Goal: Entertainment & Leisure: Consume media (video, audio)

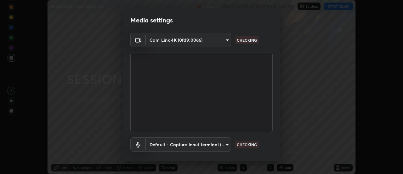
scroll to position [33, 0]
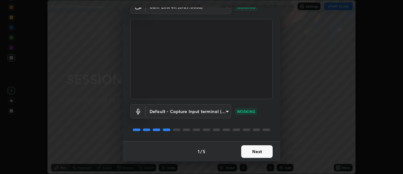
click at [265, 153] on button "Next" at bounding box center [256, 151] width 31 height 13
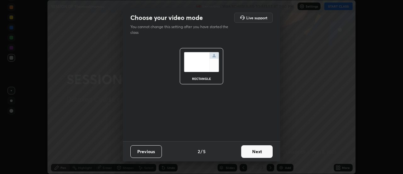
scroll to position [0, 0]
click at [265, 153] on button "Next" at bounding box center [256, 151] width 31 height 13
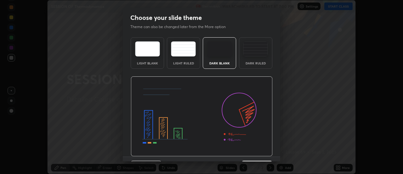
scroll to position [15, 0]
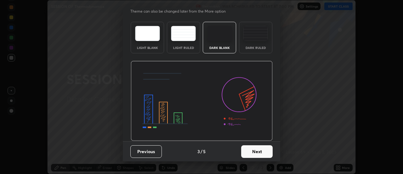
click at [264, 147] on button "Next" at bounding box center [256, 151] width 31 height 13
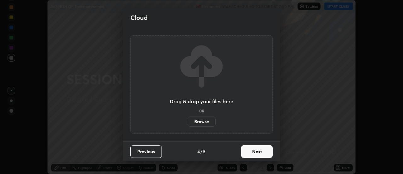
scroll to position [0, 0]
click at [261, 148] on button "Next" at bounding box center [256, 151] width 31 height 13
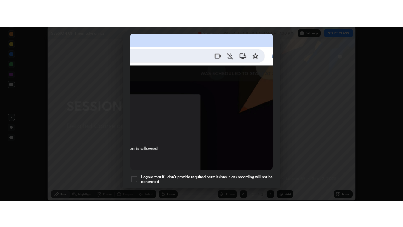
scroll to position [162, 0]
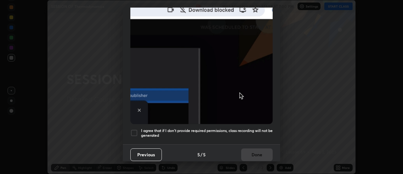
click at [255, 128] on h5 "I agree that if I don't provide required permissions, class recording will not …" at bounding box center [207, 133] width 132 height 10
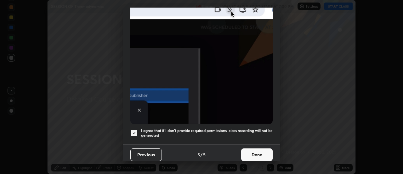
click at [254, 148] on button "Done" at bounding box center [256, 154] width 31 height 13
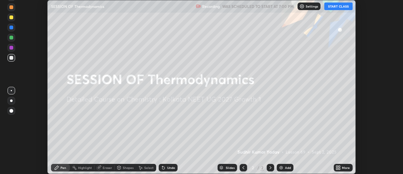
click at [332, 6] on button "START CLASS" at bounding box center [338, 7] width 28 height 8
click at [339, 166] on icon at bounding box center [340, 166] width 2 height 2
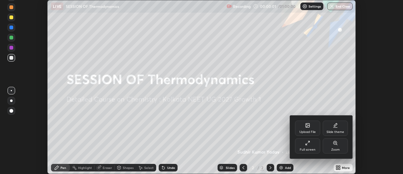
click at [311, 145] on div "Full screen" at bounding box center [307, 145] width 25 height 15
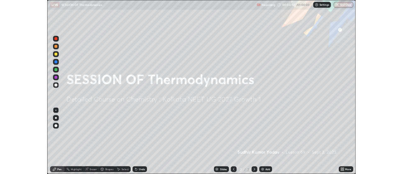
scroll to position [227, 403]
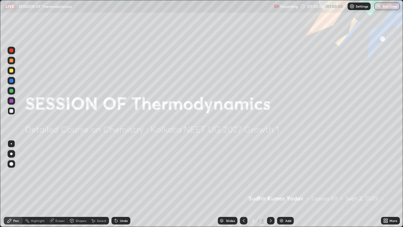
click at [287, 173] on div "Add" at bounding box center [288, 220] width 6 height 3
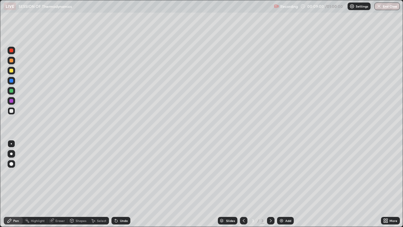
click at [100, 173] on div "Select" at bounding box center [101, 220] width 9 height 3
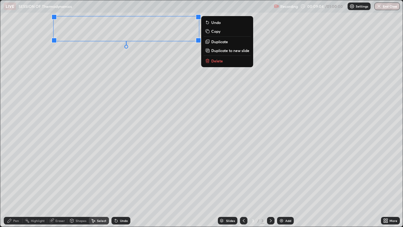
click at [15, 173] on div "Pen" at bounding box center [16, 220] width 6 height 3
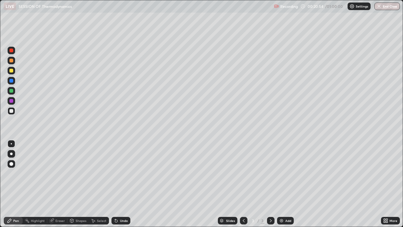
click at [283, 173] on img at bounding box center [281, 220] width 5 height 5
click at [120, 173] on div "Undo" at bounding box center [124, 220] width 8 height 3
click at [122, 173] on div "Undo" at bounding box center [124, 220] width 8 height 3
click at [102, 173] on div "Select" at bounding box center [101, 220] width 9 height 3
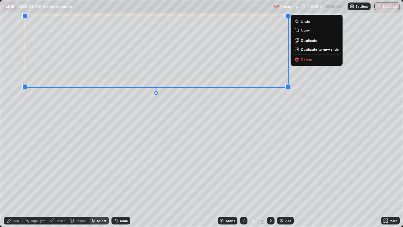
click at [18, 173] on div "Pen" at bounding box center [13, 221] width 19 height 8
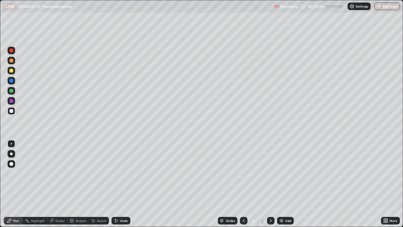
click at [281, 173] on img at bounding box center [281, 220] width 5 height 5
click at [119, 173] on div "Undo" at bounding box center [120, 221] width 19 height 8
click at [58, 173] on div "Eraser" at bounding box center [59, 220] width 9 height 3
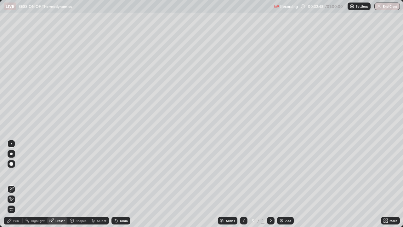
click at [16, 173] on div "Pen" at bounding box center [16, 220] width 6 height 3
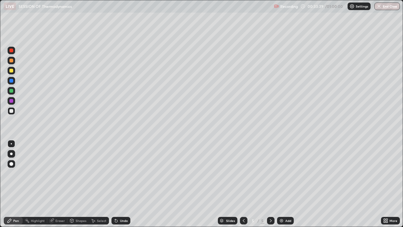
click at [103, 173] on div "Select" at bounding box center [101, 220] width 9 height 3
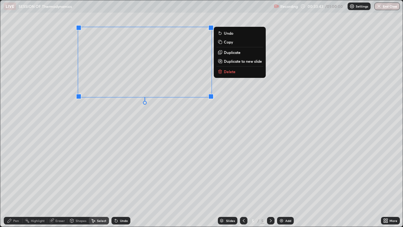
click at [228, 70] on p "Delete" at bounding box center [230, 71] width 12 height 5
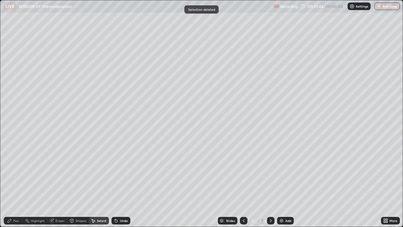
click at [15, 173] on div "Pen" at bounding box center [16, 220] width 6 height 3
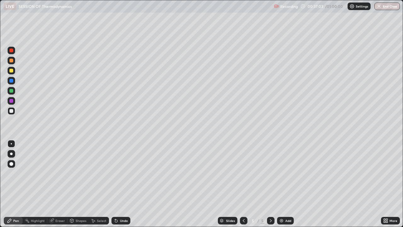
click at [116, 173] on icon at bounding box center [116, 220] width 5 height 5
click at [280, 173] on img at bounding box center [281, 220] width 5 height 5
click at [126, 173] on div "Undo" at bounding box center [124, 220] width 8 height 3
click at [123, 173] on div "Undo" at bounding box center [124, 220] width 8 height 3
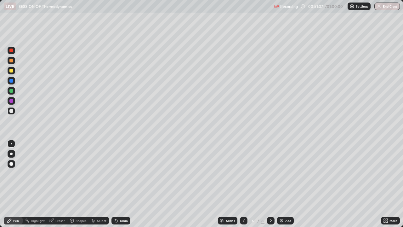
click at [96, 173] on div "Select" at bounding box center [99, 221] width 20 height 8
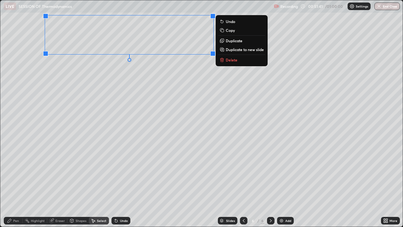
click at [15, 173] on div "Pen" at bounding box center [16, 220] width 6 height 3
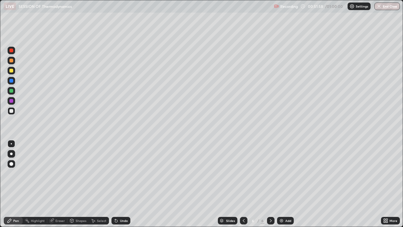
click at [114, 173] on div "Undo" at bounding box center [120, 221] width 19 height 8
click at [116, 173] on div "Undo" at bounding box center [119, 220] width 21 height 13
click at [379, 7] on img "button" at bounding box center [379, 6] width 5 height 5
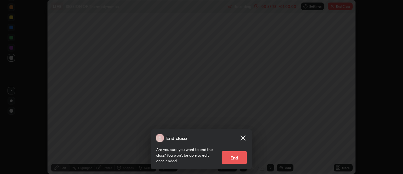
scroll to position [31316, 31086]
